Goal: Task Accomplishment & Management: Manage account settings

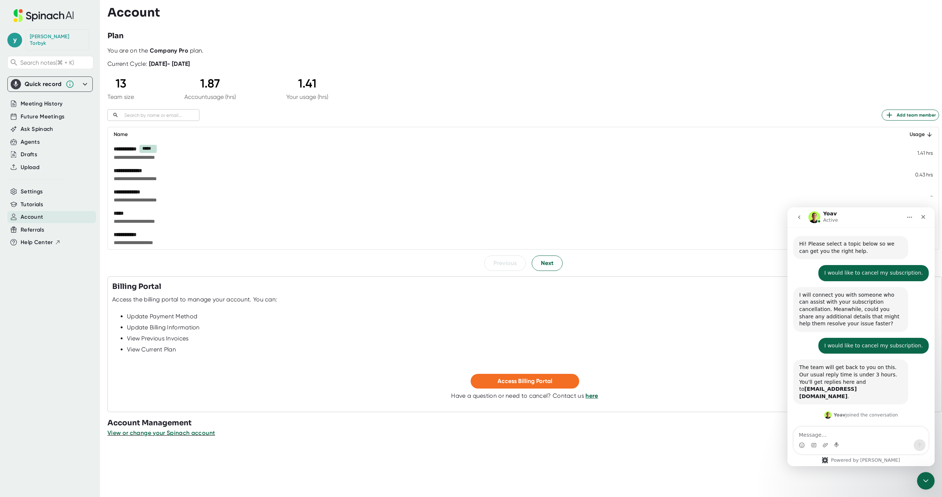
scroll to position [155, 0]
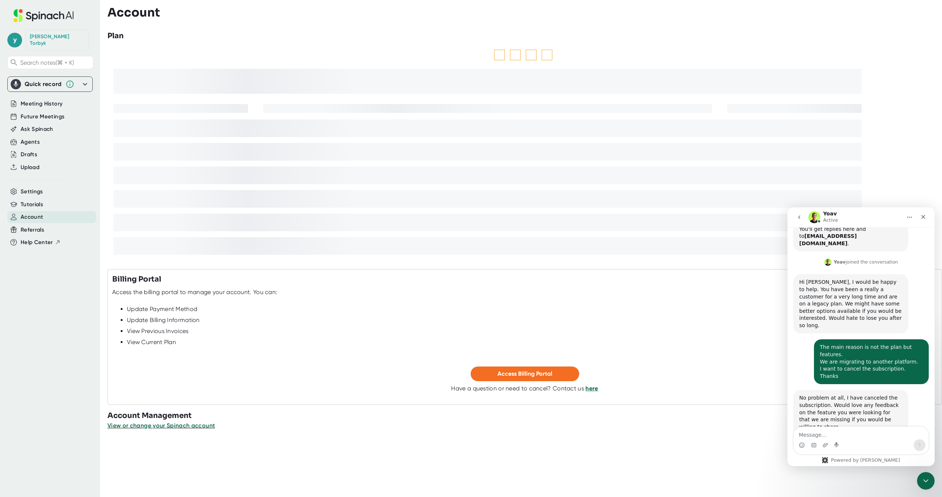
scroll to position [155, 0]
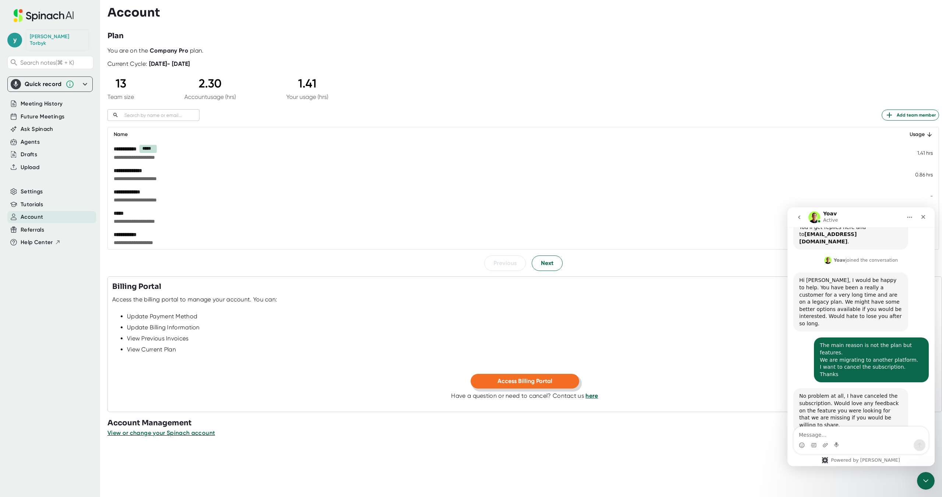
click at [497, 382] on button "Access Billing Portal" at bounding box center [525, 381] width 109 height 15
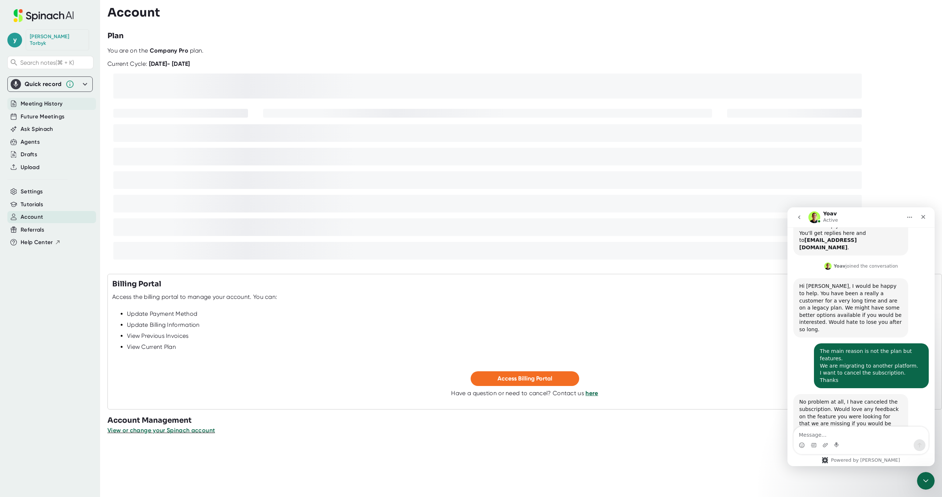
scroll to position [155, 0]
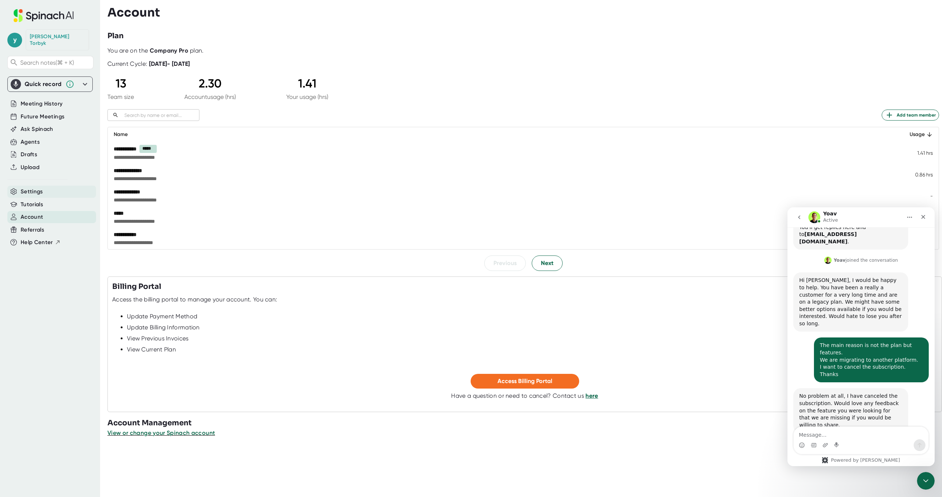
click at [40, 188] on span "Settings" at bounding box center [32, 192] width 22 height 8
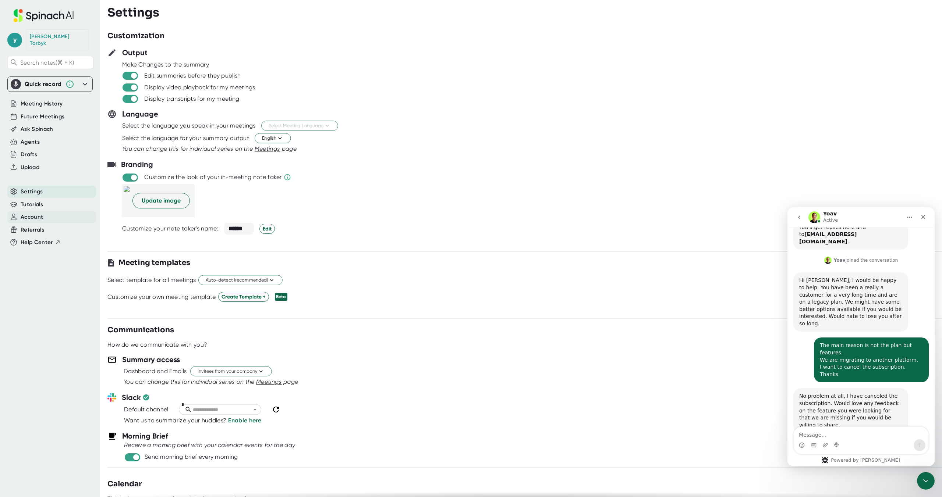
click at [39, 213] on span "Account" at bounding box center [32, 217] width 22 height 8
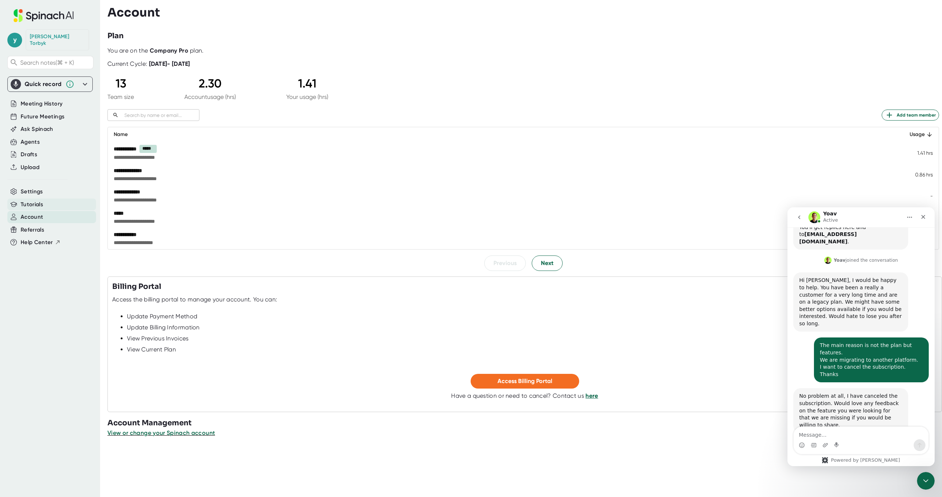
click at [37, 201] on span "Tutorials" at bounding box center [32, 205] width 22 height 8
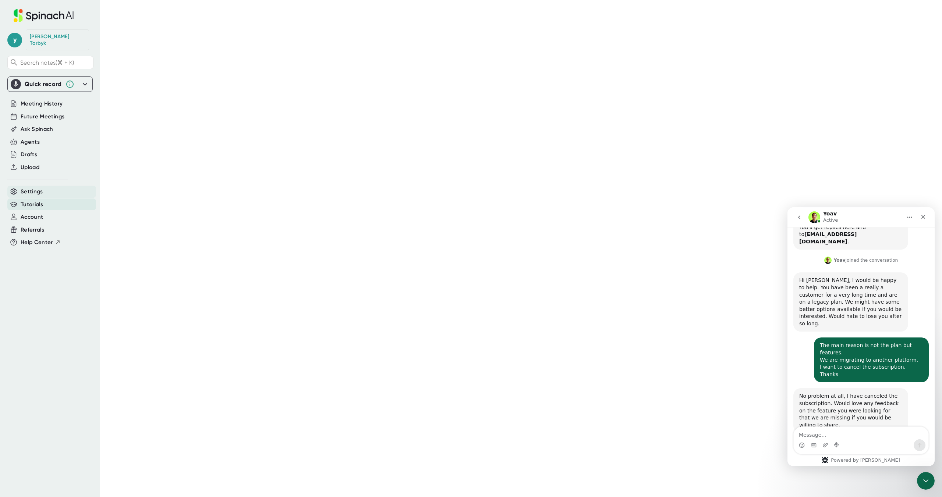
click at [38, 188] on span "Settings" at bounding box center [32, 192] width 22 height 8
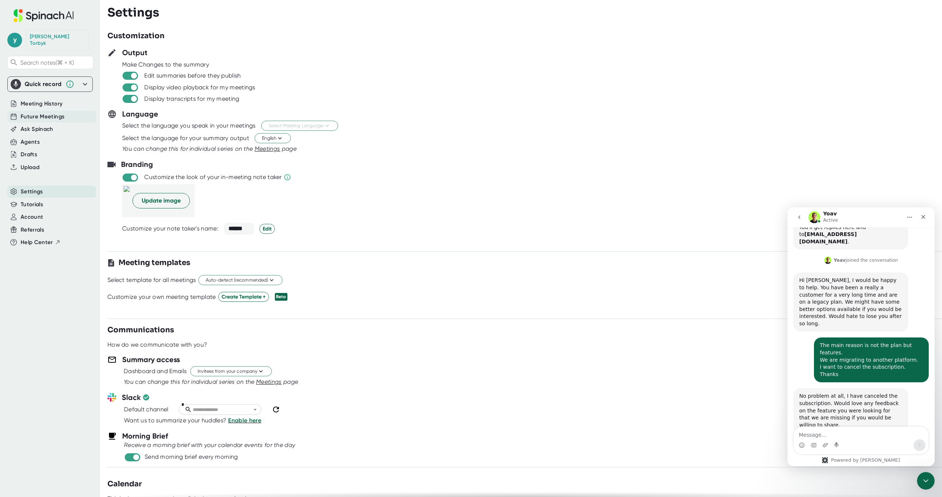
click at [43, 113] on span "Future Meetings" at bounding box center [43, 117] width 44 height 8
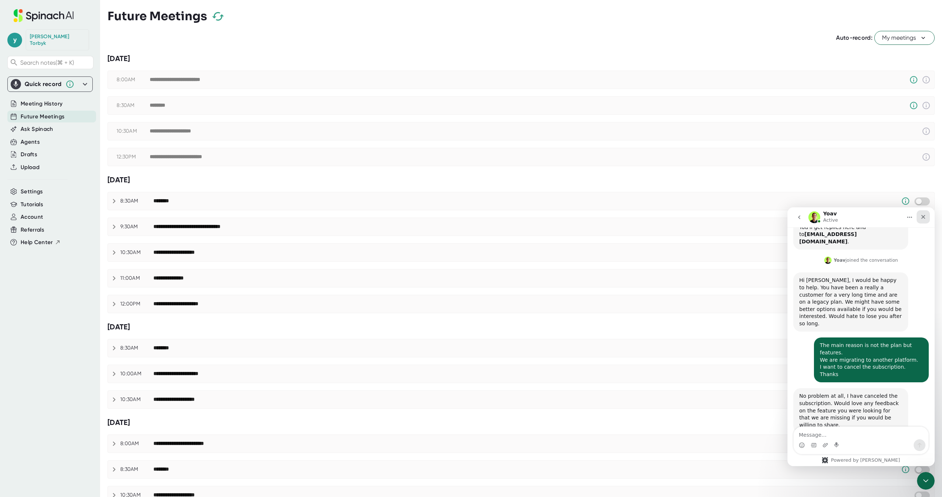
click at [922, 214] on div "Close" at bounding box center [922, 216] width 13 height 13
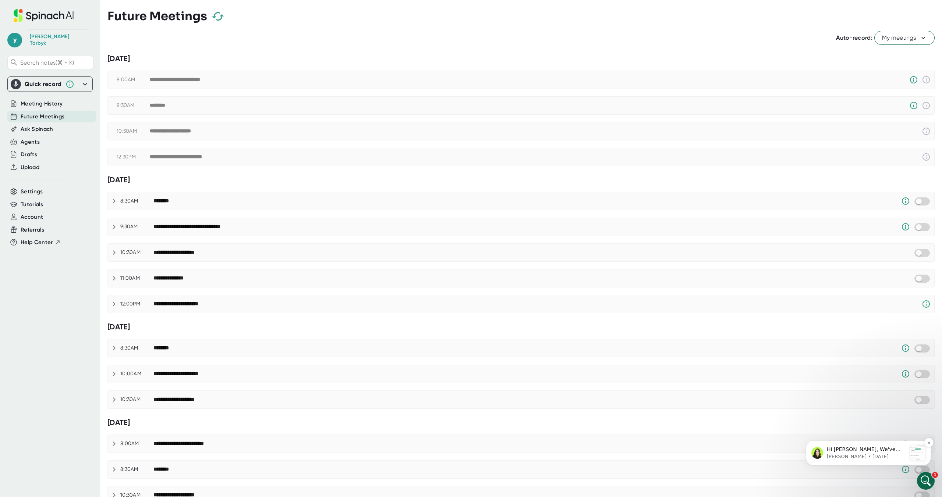
click at [873, 454] on p "Karin • 27w ago" at bounding box center [866, 457] width 79 height 7
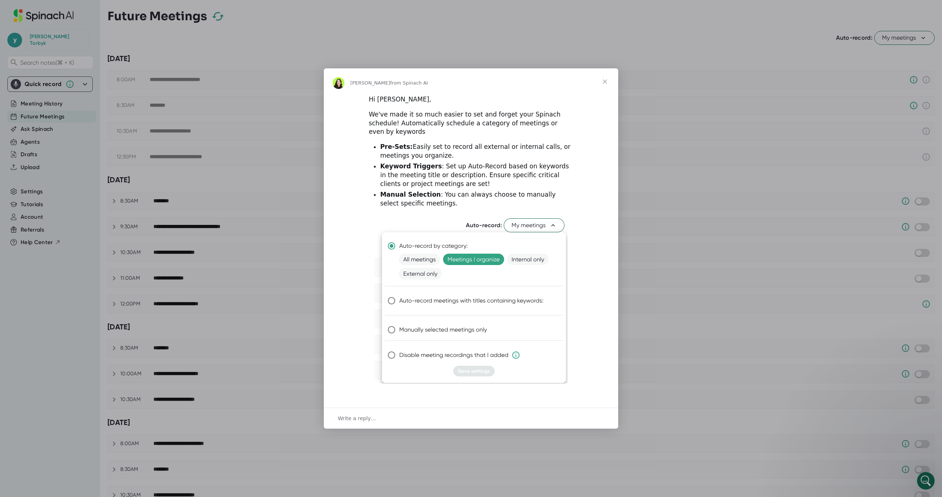
click at [605, 86] on span "Close" at bounding box center [605, 81] width 26 height 26
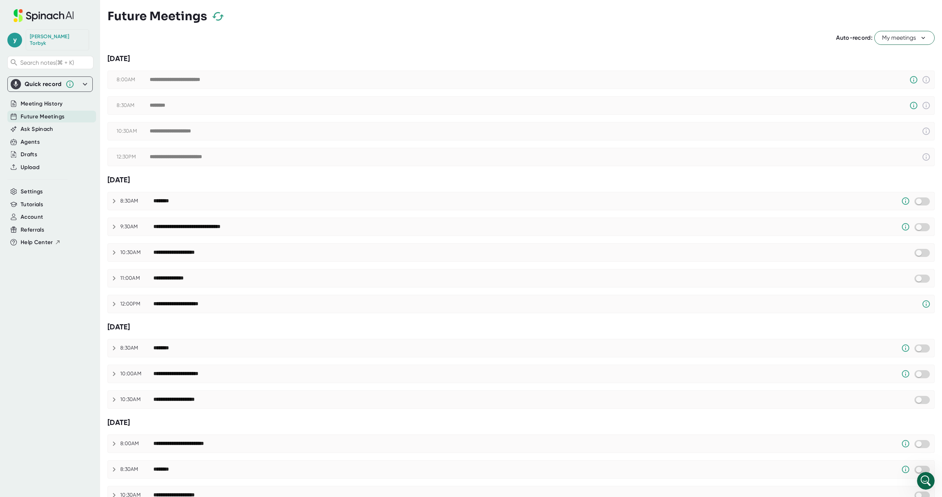
click at [220, 15] on icon "button" at bounding box center [218, 16] width 12 height 8
